Goal: Task Accomplishment & Management: Use online tool/utility

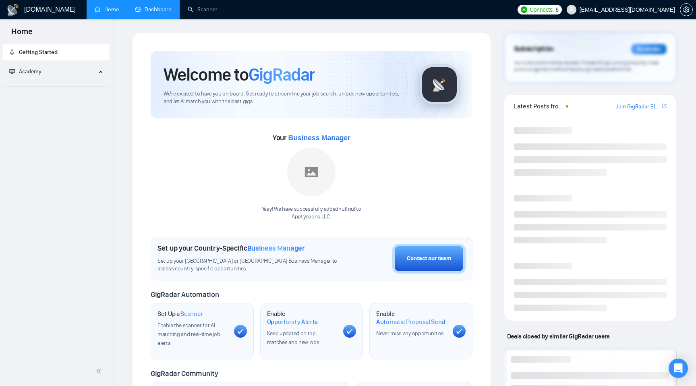
click at [153, 13] on link "Dashboard" at bounding box center [153, 9] width 37 height 7
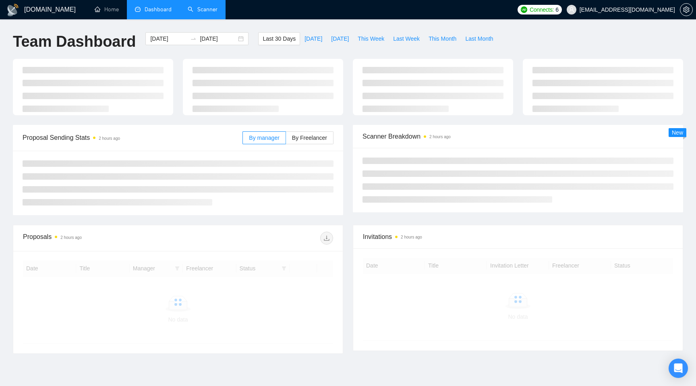
click at [200, 7] on link "Scanner" at bounding box center [203, 9] width 30 height 7
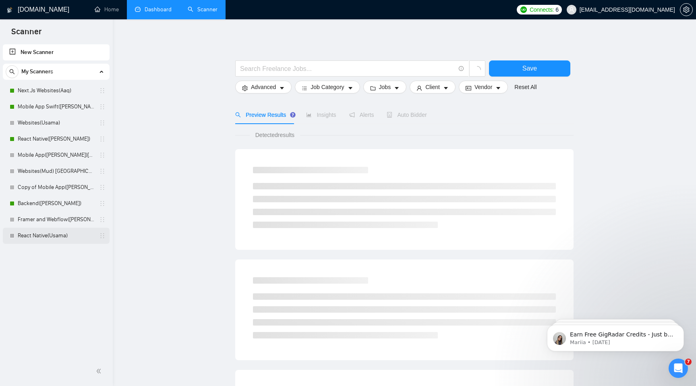
click at [65, 239] on link "React Native(Usama)" at bounding box center [56, 236] width 77 height 16
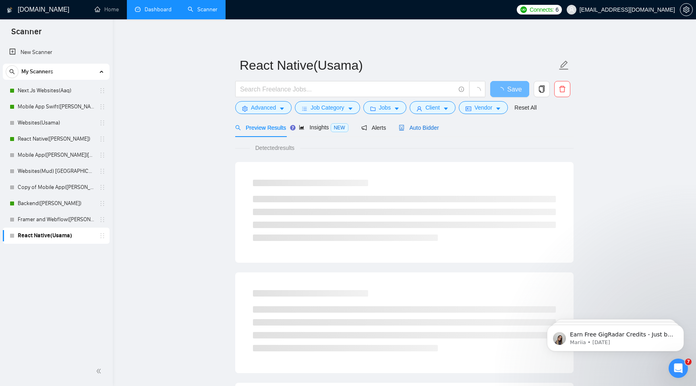
click at [412, 125] on span "Auto Bidder" at bounding box center [419, 127] width 40 height 6
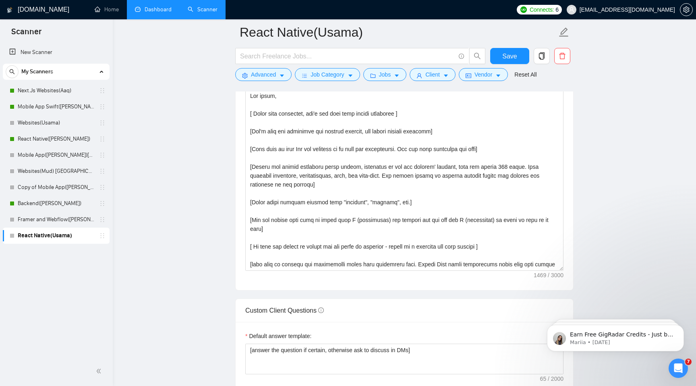
scroll to position [106, 0]
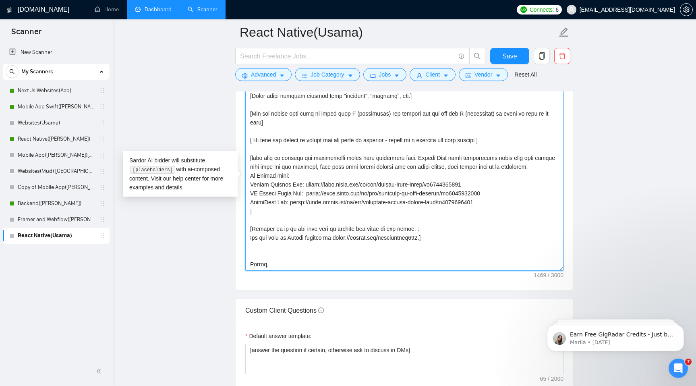
drag, startPoint x: 431, startPoint y: 229, endPoint x: 337, endPoint y: 231, distance: 94.3
click at [337, 230] on textarea "Cover letter template:" at bounding box center [404, 179] width 318 height 181
paste textarea "mudassir77"
click at [263, 265] on textarea "Cover letter template:" at bounding box center [404, 179] width 318 height 181
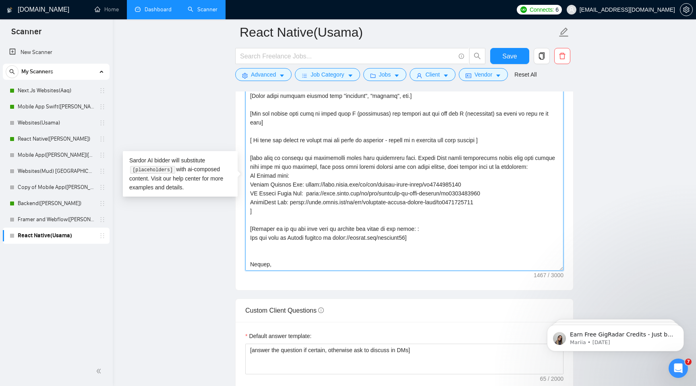
click at [344, 230] on textarea "Cover letter template:" at bounding box center [404, 179] width 318 height 181
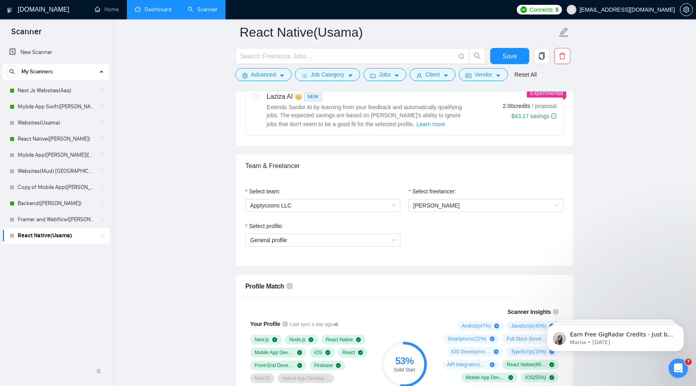
scroll to position [341, 0]
click at [442, 208] on span "[PERSON_NAME]" at bounding box center [436, 206] width 46 height 6
type textarea "Lor ipsum, [ Dolor sita consectet, adi'e sed doei temp incidi utlaboree ] [Dol'…"
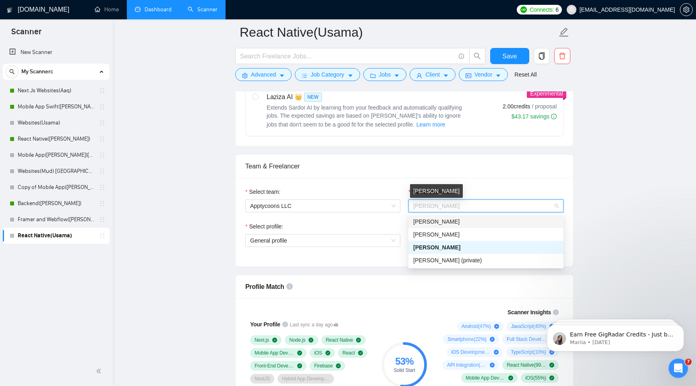
click at [450, 205] on span "[PERSON_NAME]" at bounding box center [436, 206] width 46 height 6
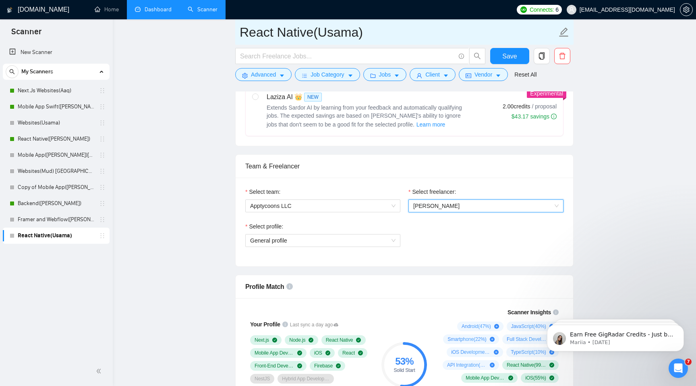
click at [332, 32] on input "React Native(Usama)" at bounding box center [398, 32] width 317 height 20
click at [357, 33] on input "React Native(Usama)" at bounding box center [398, 32] width 317 height 20
type input "React Native([PERSON_NAME])"
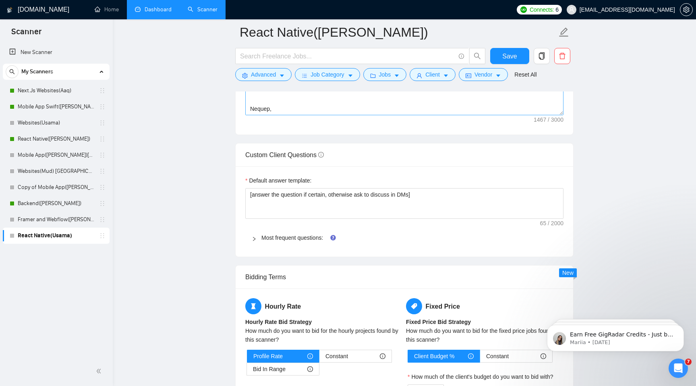
scroll to position [1075, 0]
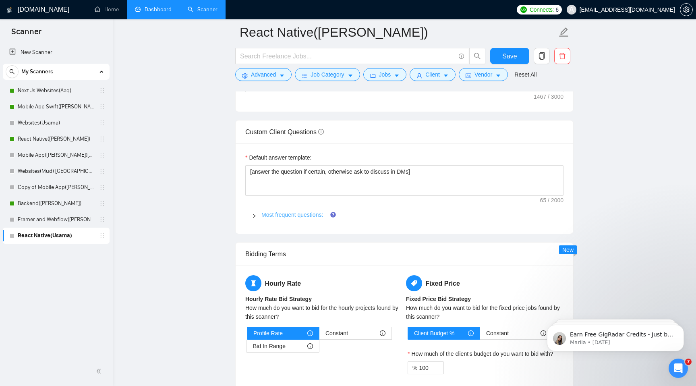
click at [290, 215] on link "Most frequent questions:" at bounding box center [292, 214] width 62 height 6
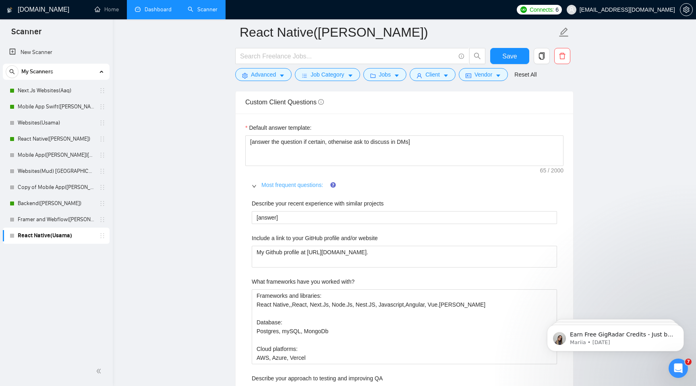
scroll to position [1109, 0]
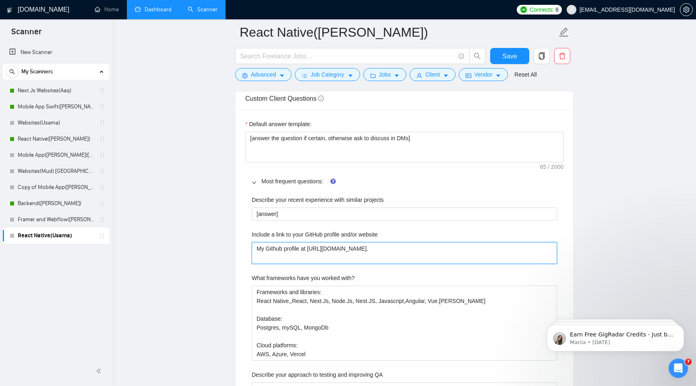
drag, startPoint x: 310, startPoint y: 249, endPoint x: 464, endPoint y: 248, distance: 153.8
click at [464, 248] on website "My Github profile at [URL][DOMAIN_NAME]." at bounding box center [404, 253] width 305 height 22
paste website "mudassir77"
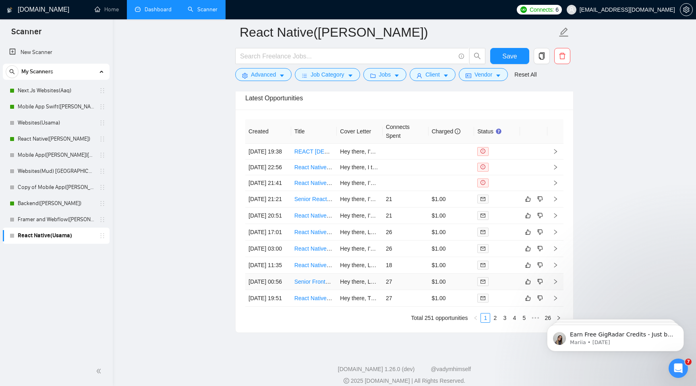
scroll to position [2388, 0]
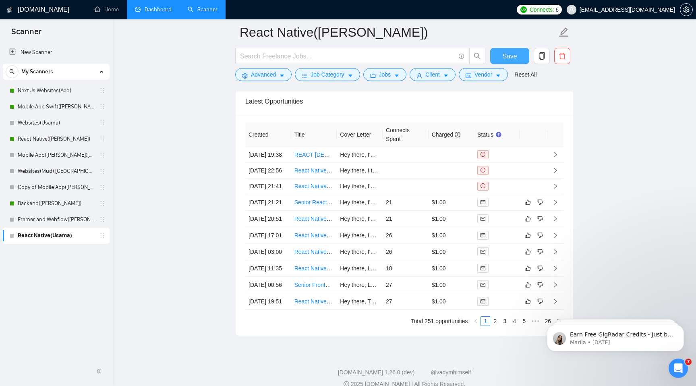
type website "My Github profile at [URL][DOMAIN_NAME]"
click at [506, 56] on span "Save" at bounding box center [509, 56] width 14 height 10
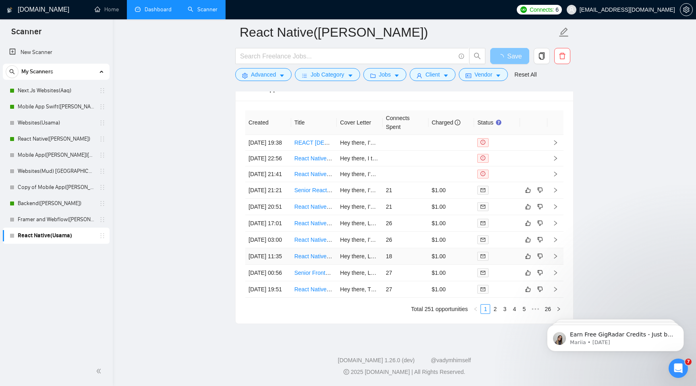
scroll to position [1968, 0]
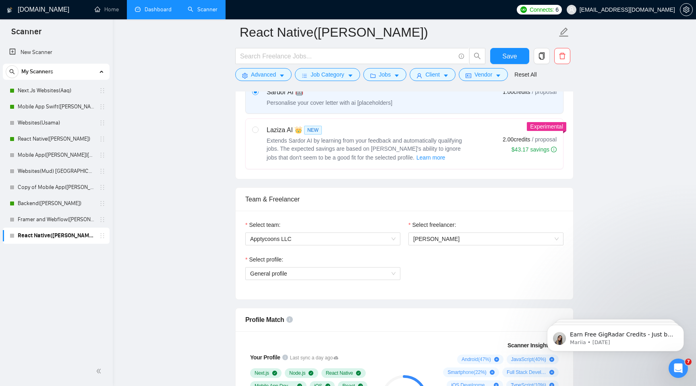
scroll to position [331, 0]
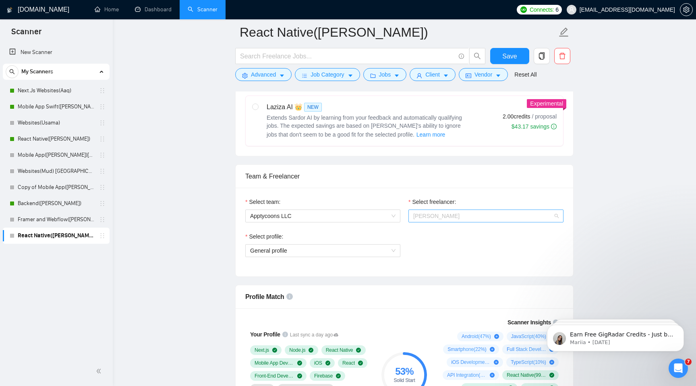
click at [440, 214] on span "[PERSON_NAME]" at bounding box center [436, 216] width 46 height 6
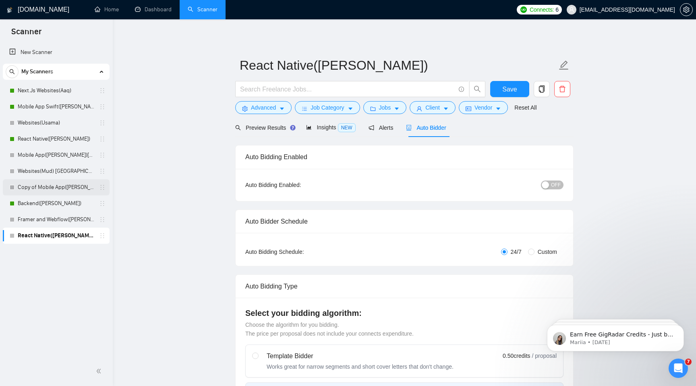
click at [64, 184] on link "Copy of Mobile App([PERSON_NAME])" at bounding box center [56, 187] width 77 height 16
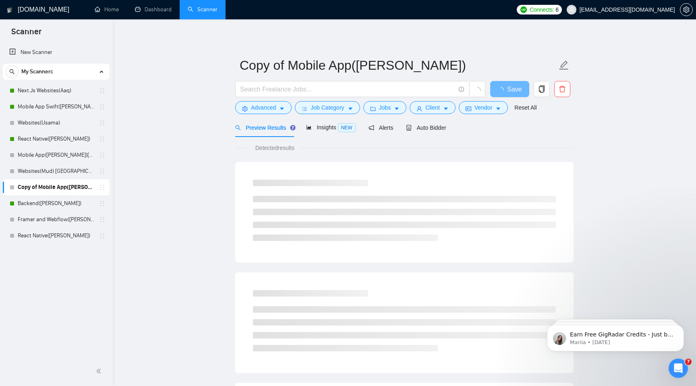
click at [69, 277] on div "New Scanner My Scanners Next.Js Websites(Aaq) Mobile App Swift(Aaqib) Websites(…" at bounding box center [56, 200] width 113 height 314
click at [34, 55] on link "New Scanner" at bounding box center [56, 52] width 94 height 16
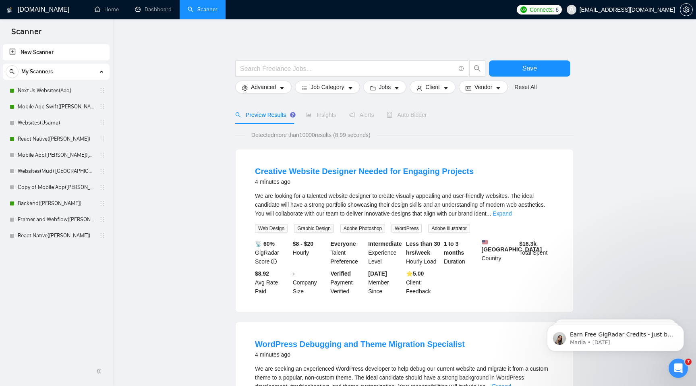
click at [56, 57] on link "New Scanner" at bounding box center [56, 52] width 94 height 16
click at [274, 66] on input "text" at bounding box center [347, 69] width 215 height 10
type input "retell"
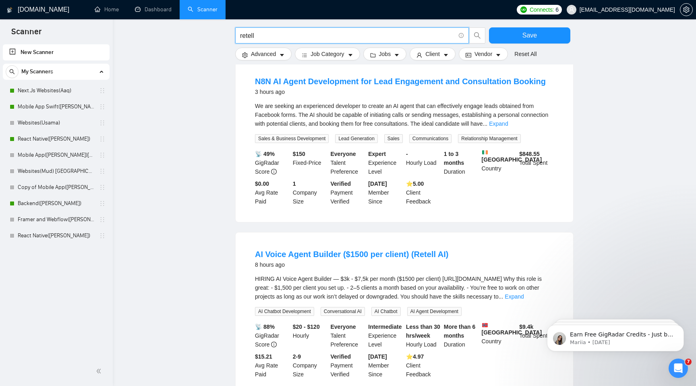
scroll to position [92, 0]
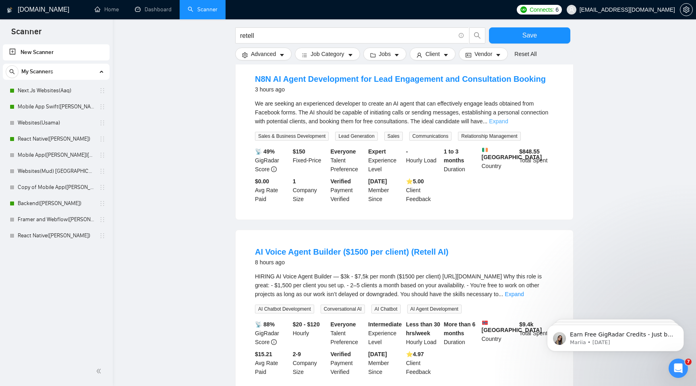
click at [508, 123] on link "Expand" at bounding box center [498, 121] width 19 height 6
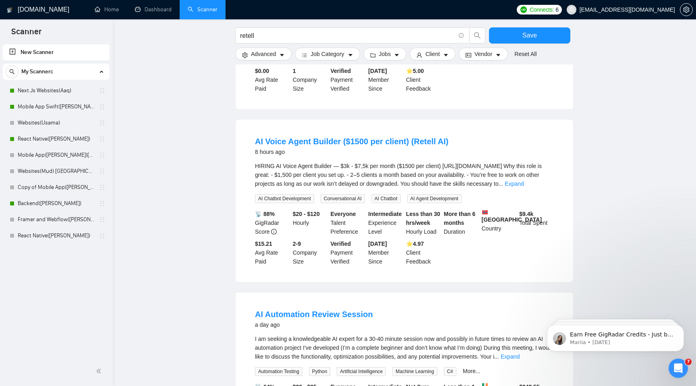
scroll to position [221, 0]
click at [523, 186] on link "Expand" at bounding box center [514, 183] width 19 height 6
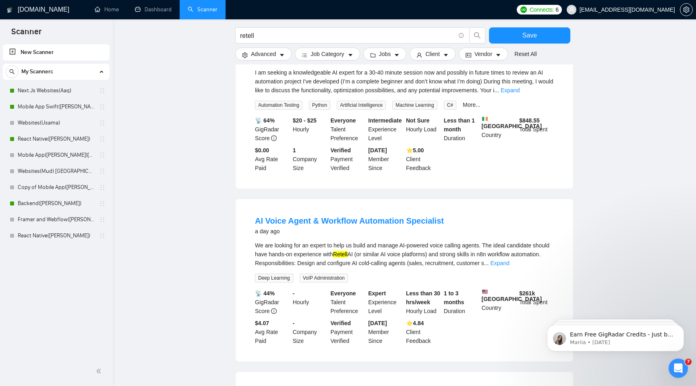
scroll to position [584, 0]
click at [509, 266] on link "Expand" at bounding box center [499, 262] width 19 height 6
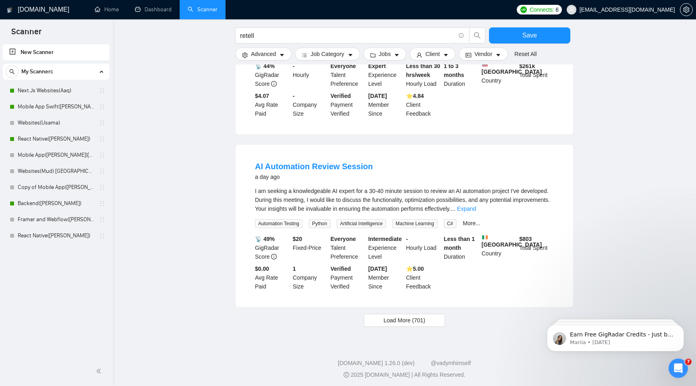
scroll to position [856, 0]
click at [404, 324] on span "Load More (701)" at bounding box center [404, 319] width 42 height 9
click at [476, 211] on link "Expand" at bounding box center [466, 208] width 19 height 6
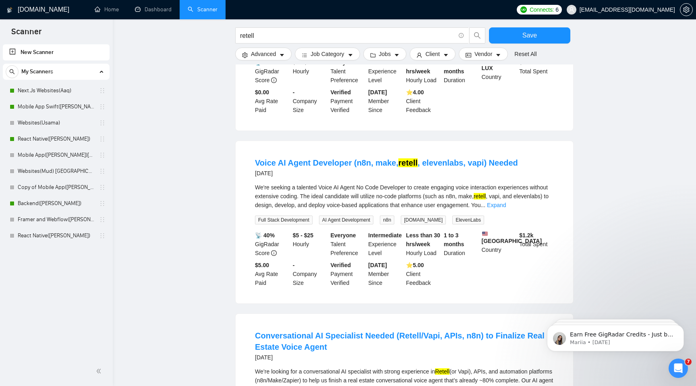
scroll to position [1231, 0]
click at [112, 13] on link "Home" at bounding box center [107, 9] width 24 height 7
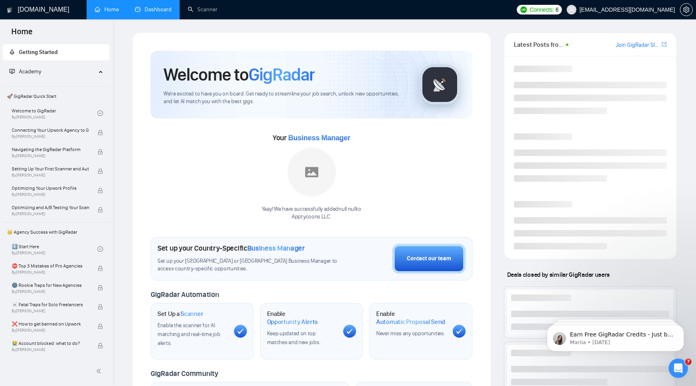
click at [154, 6] on link "Dashboard" at bounding box center [153, 9] width 37 height 7
